Goal: Information Seeking & Learning: Learn about a topic

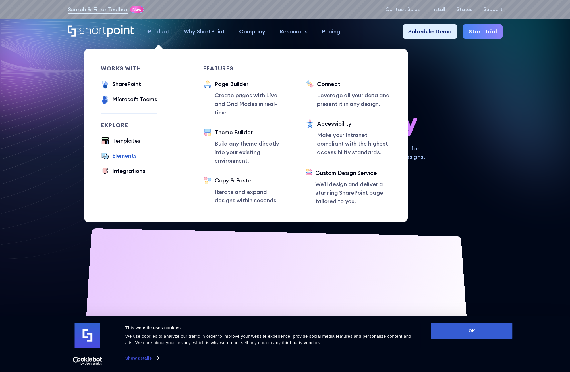
click at [132, 158] on div "Elements" at bounding box center [124, 156] width 24 height 9
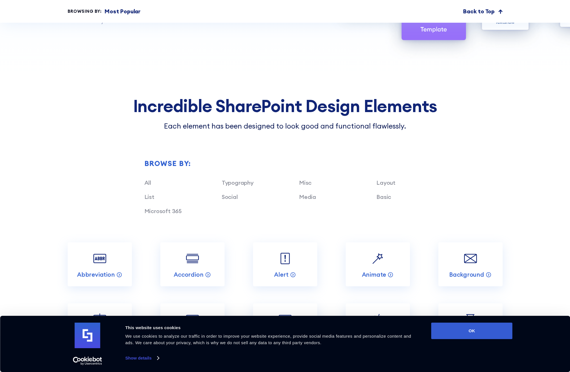
scroll to position [829, 0]
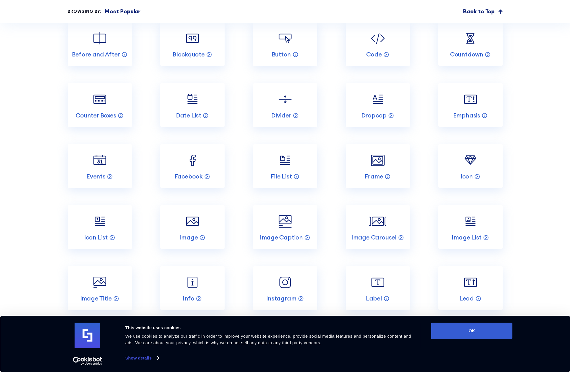
click at [524, 103] on section "Incredible SharePoint Design Elements Each element has been designed to look go…" at bounding box center [285, 294] width 570 height 1001
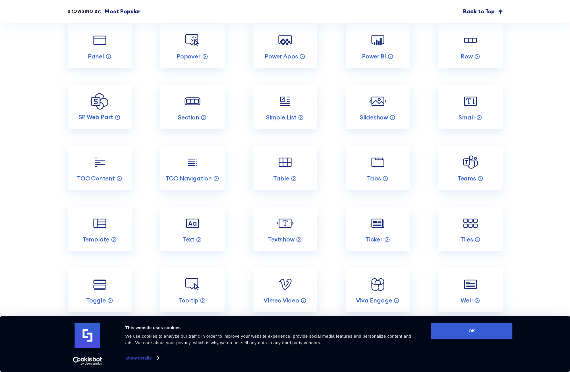
scroll to position [1014, 0]
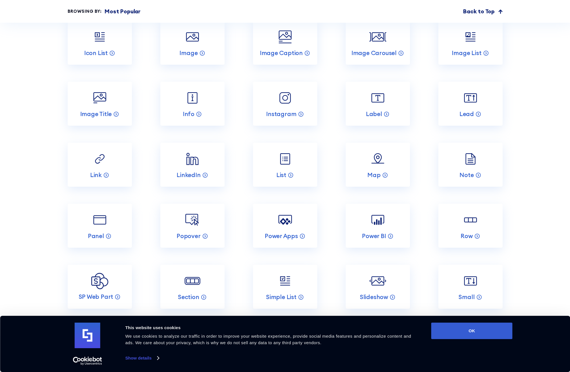
click at [515, 179] on section "Incredible SharePoint Design Elements Each element has been designed to look go…" at bounding box center [285, 109] width 570 height 1001
